Goal: Task Accomplishment & Management: Use online tool/utility

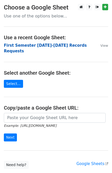
click at [31, 46] on strong "First Semester 2025-2026 Records Requests" at bounding box center [45, 48] width 83 height 11
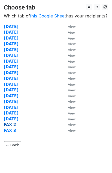
click at [8, 126] on strong "FAX 2" at bounding box center [10, 124] width 12 height 5
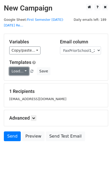
click at [20, 67] on link "Load..." at bounding box center [19, 71] width 20 height 8
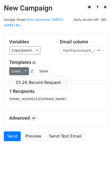
click at [30, 79] on link "25.26 Record Request" at bounding box center [38, 83] width 58 height 8
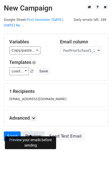
click at [29, 131] on link "Preview" at bounding box center [33, 136] width 23 height 10
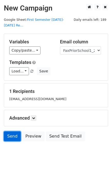
click at [12, 131] on link "Send" at bounding box center [12, 136] width 17 height 10
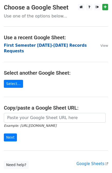
click at [60, 45] on strong "First Semester 2025-2026 Records Requests" at bounding box center [45, 48] width 83 height 11
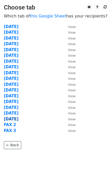
click at [15, 119] on strong "[DATE]" at bounding box center [11, 119] width 15 height 5
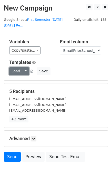
click at [20, 67] on link "Load..." at bounding box center [19, 71] width 20 height 8
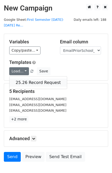
click at [24, 79] on link "25.26 Record Request" at bounding box center [38, 83] width 58 height 8
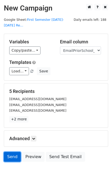
click at [11, 152] on link "Send" at bounding box center [12, 157] width 17 height 10
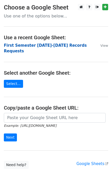
click at [58, 45] on strong "First Semester [DATE]-[DATE] Records Requests" at bounding box center [45, 48] width 83 height 11
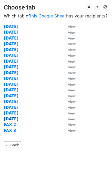
click at [12, 118] on strong "8/14/25" at bounding box center [11, 119] width 15 height 5
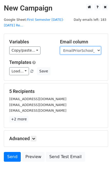
click at [85, 46] on select "User ID Last Name First Name Start Year Enrollment Date Birthday_Age Reported G…" at bounding box center [80, 50] width 41 height 8
select select "FaxPriorSchool1_2021"
click at [60, 46] on select "User ID Last Name First Name Start Year Enrollment Date Birthday_Age Reported G…" at bounding box center [80, 50] width 41 height 8
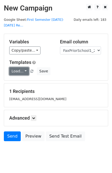
click at [21, 67] on link "Load..." at bounding box center [19, 71] width 20 height 8
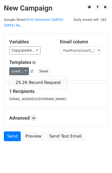
click at [30, 79] on link "25.26 Record Request" at bounding box center [38, 83] width 58 height 8
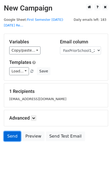
click at [11, 131] on link "Send" at bounding box center [12, 136] width 17 height 10
